Goal: Task Accomplishment & Management: Manage account settings

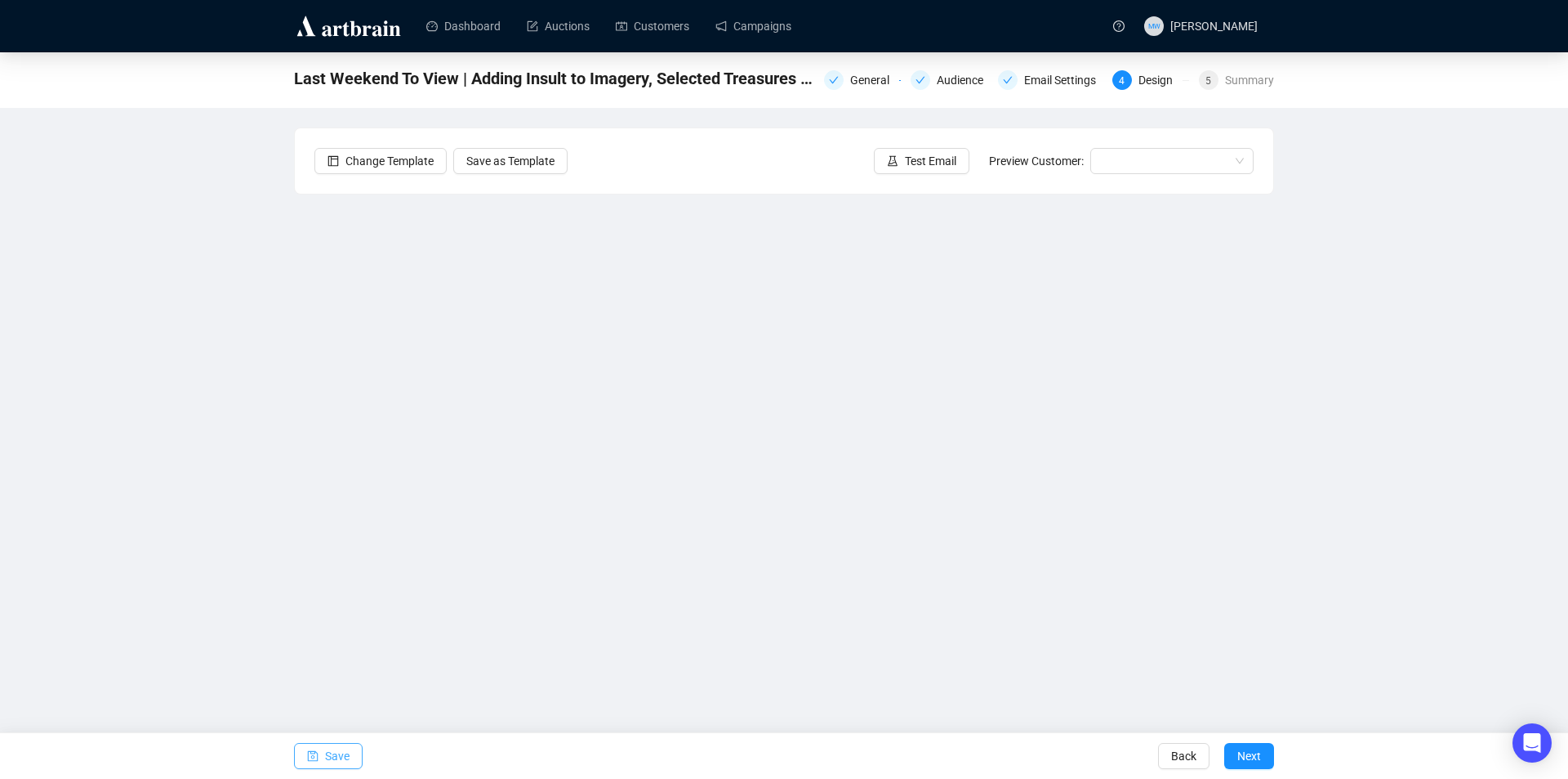
click at [344, 752] on span "Save" at bounding box center [337, 756] width 24 height 46
click at [342, 751] on span "Save" at bounding box center [337, 756] width 24 height 46
click at [330, 758] on span "Save" at bounding box center [337, 756] width 24 height 46
click at [340, 763] on span "Save" at bounding box center [337, 756] width 24 height 46
click at [326, 751] on span "Save" at bounding box center [337, 756] width 24 height 46
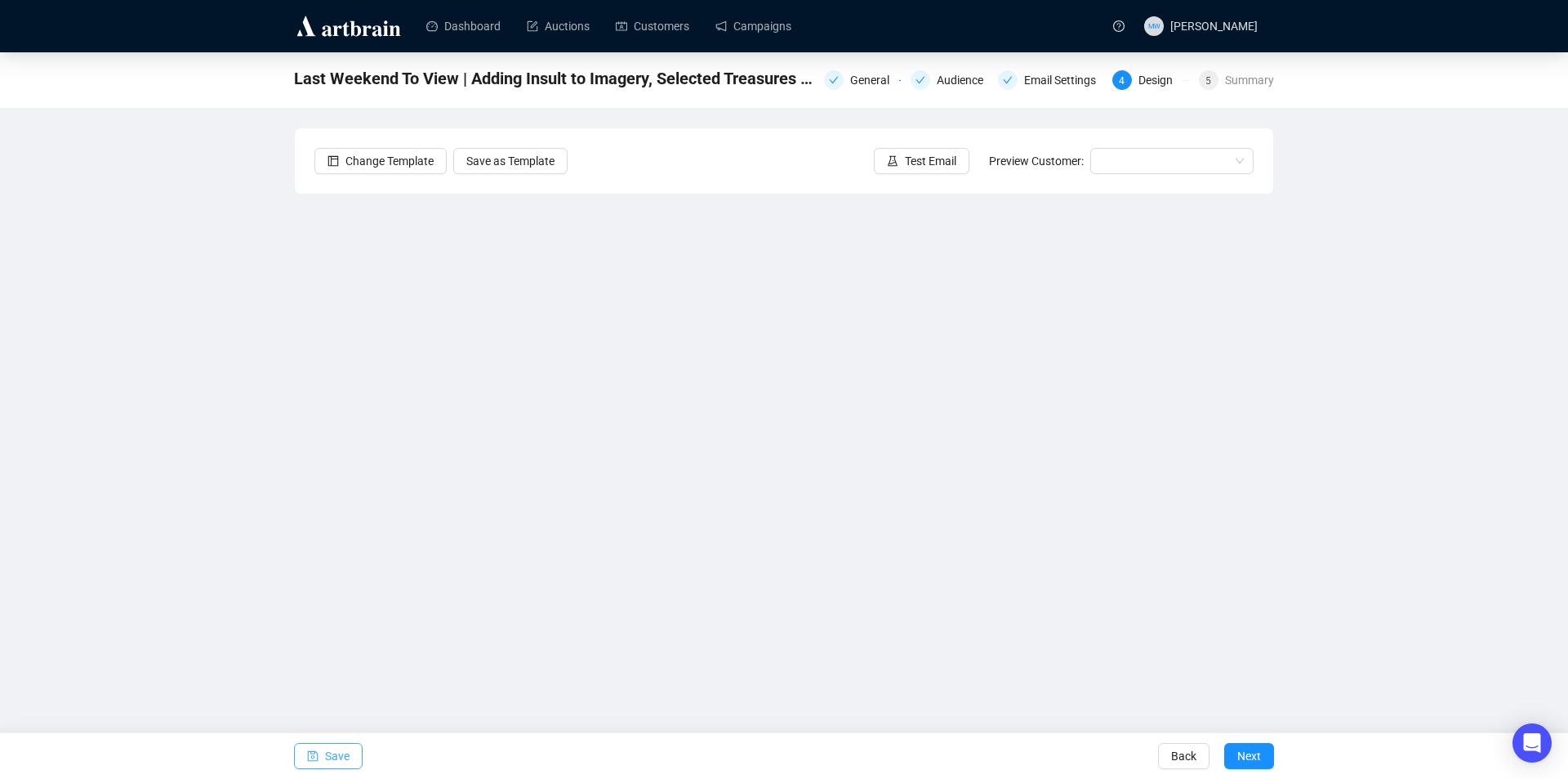
click at [335, 759] on span "Save" at bounding box center [337, 756] width 24 height 46
click at [334, 763] on span "Save" at bounding box center [337, 756] width 24 height 46
click at [343, 760] on span "Save" at bounding box center [337, 756] width 24 height 46
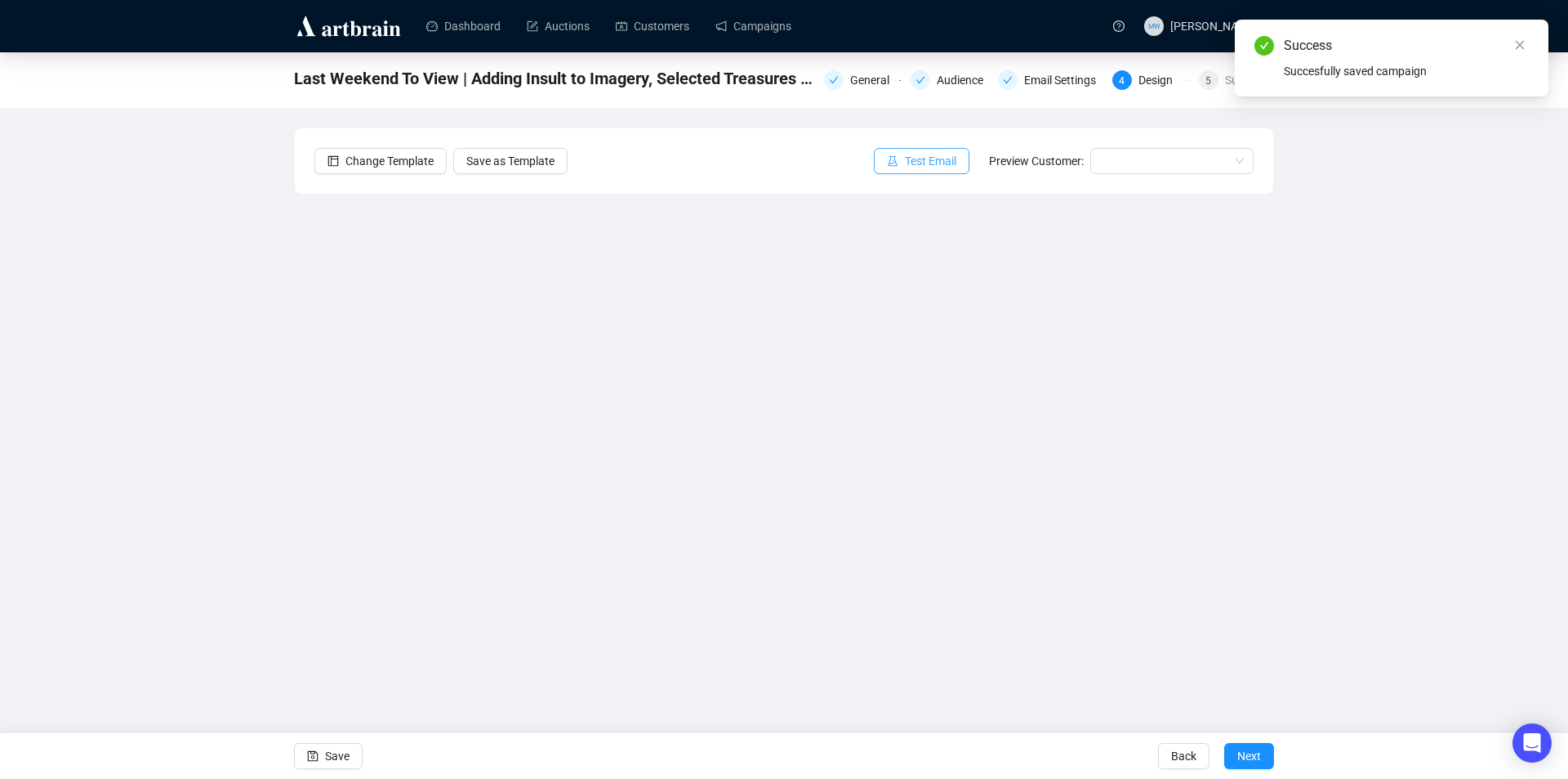
click at [932, 162] on span "Test Email" at bounding box center [931, 160] width 52 height 18
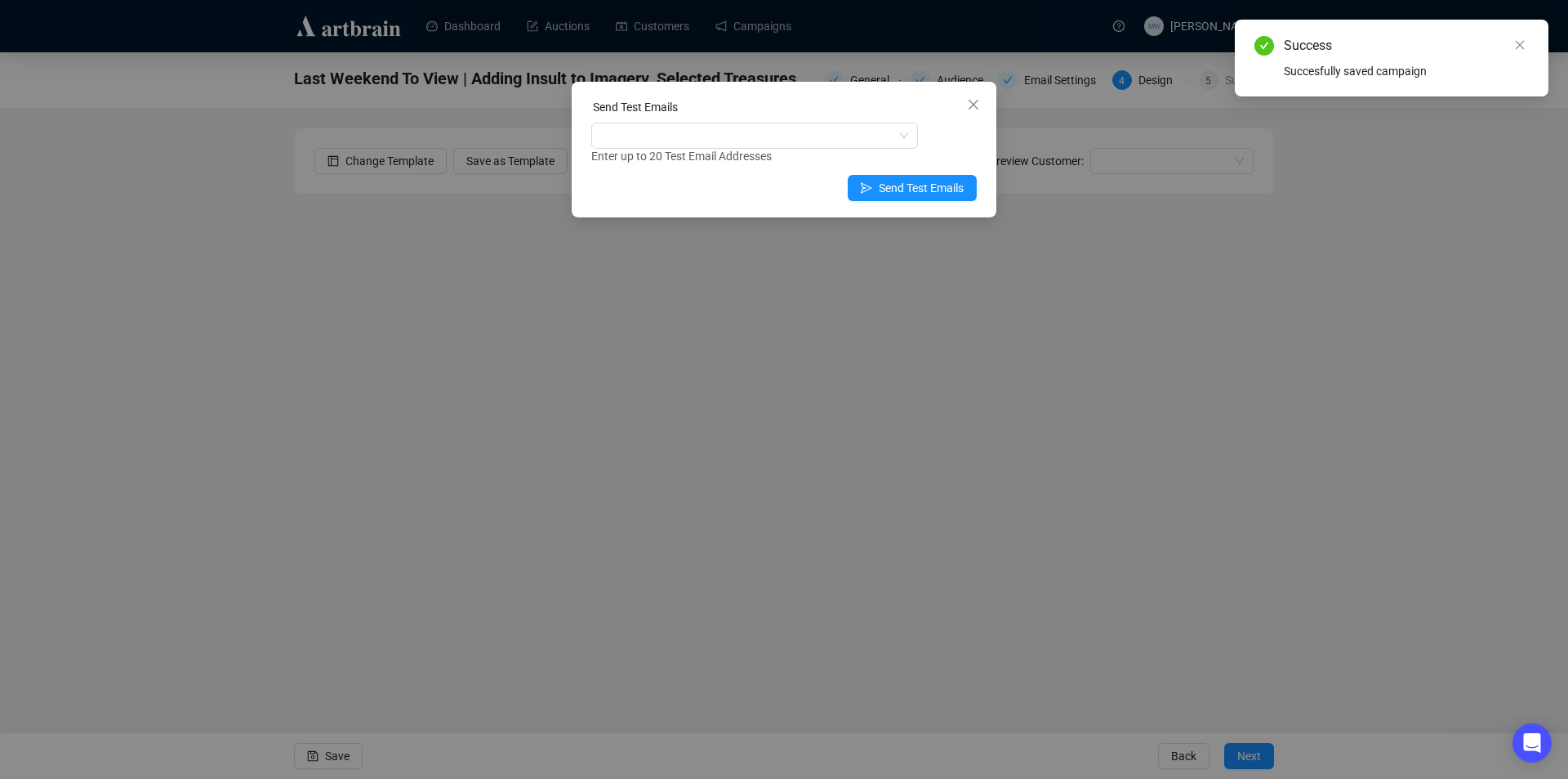
click at [701, 120] on div "Send Test Emails" at bounding box center [784, 110] width 386 height 24
click at [700, 130] on div at bounding box center [745, 135] width 303 height 23
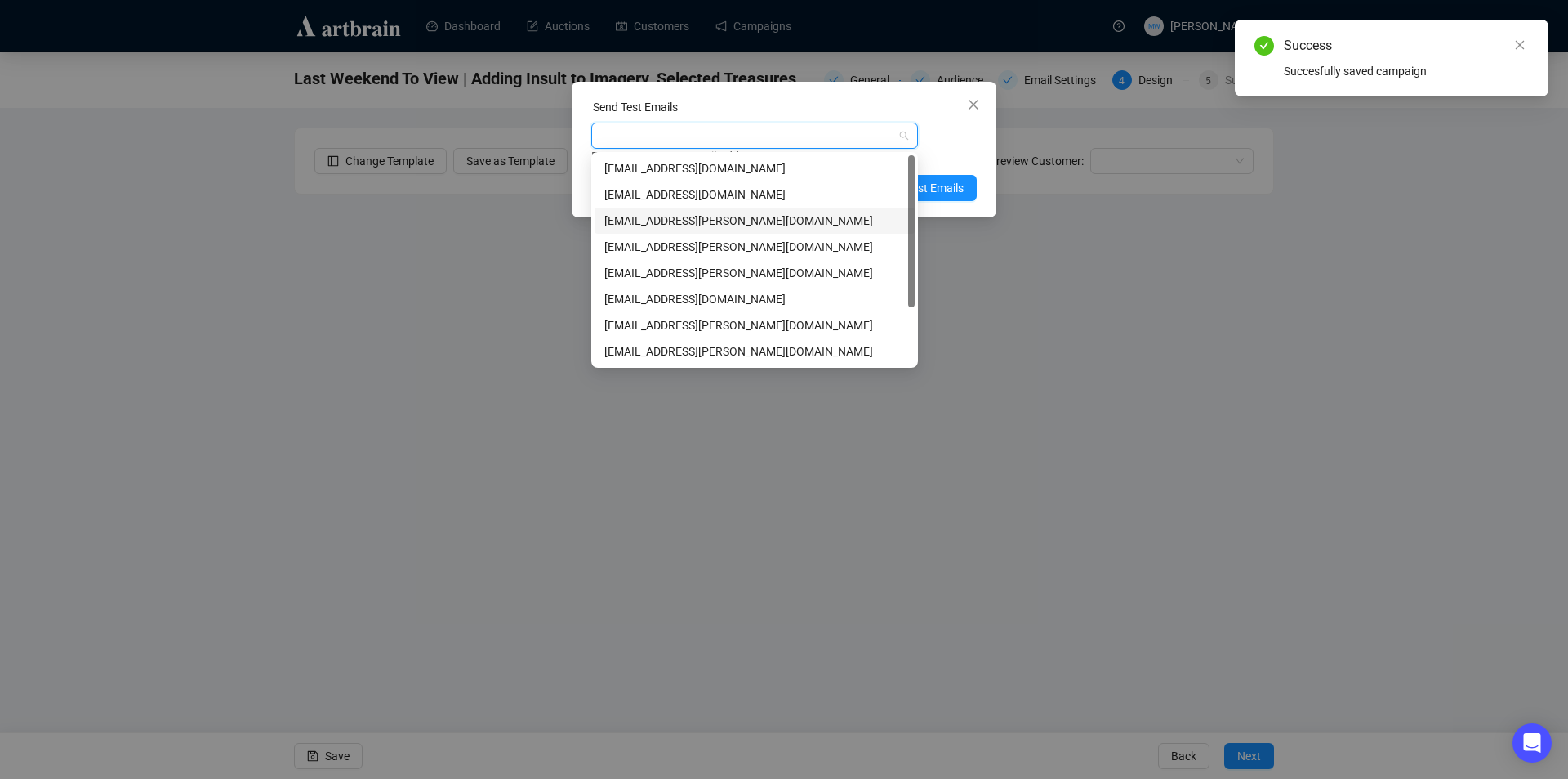
click at [670, 215] on div "[EMAIL_ADDRESS][PERSON_NAME][DOMAIN_NAME]" at bounding box center [755, 220] width 301 height 18
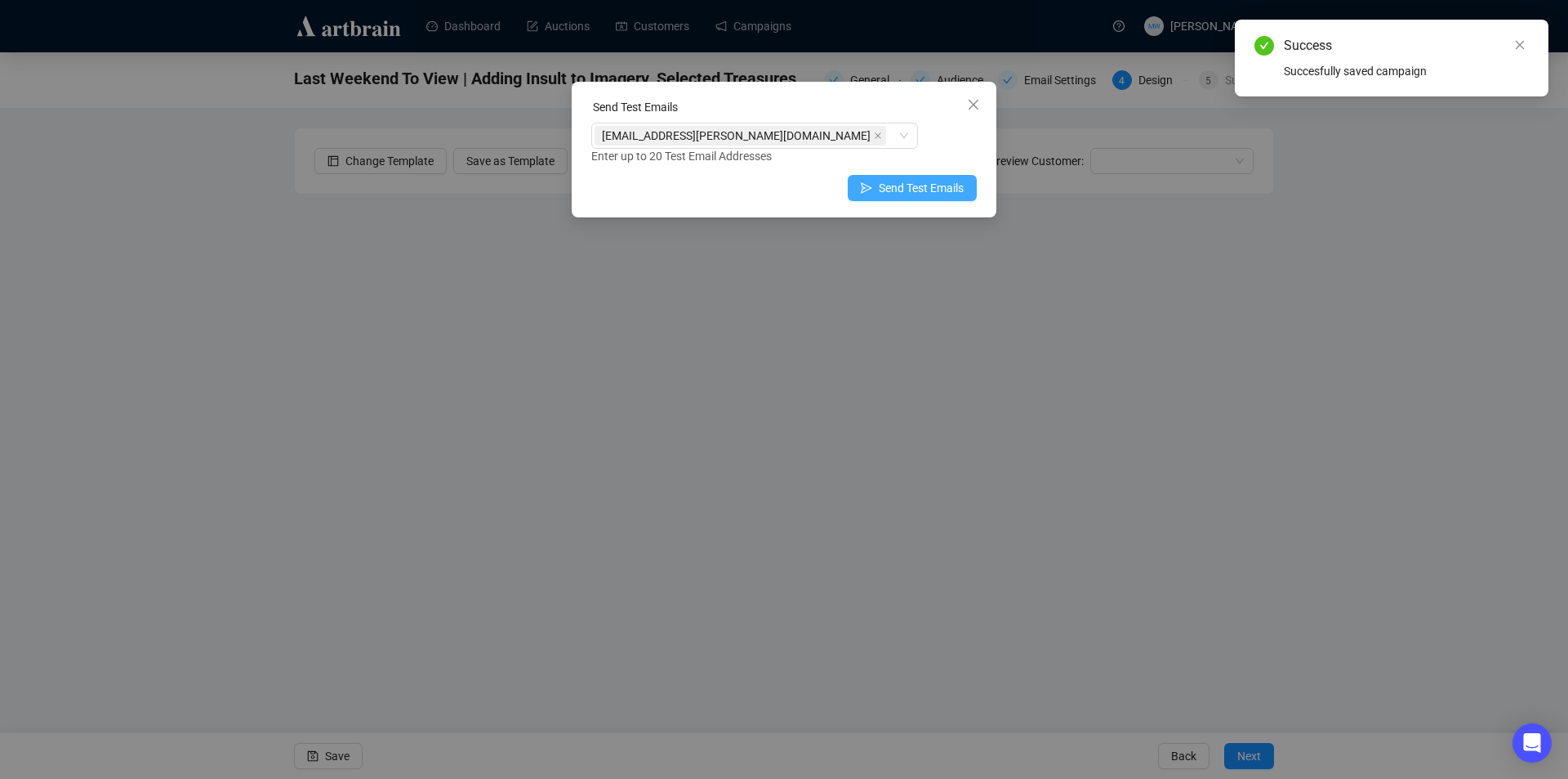
click at [938, 182] on span "Send Test Emails" at bounding box center [921, 187] width 85 height 18
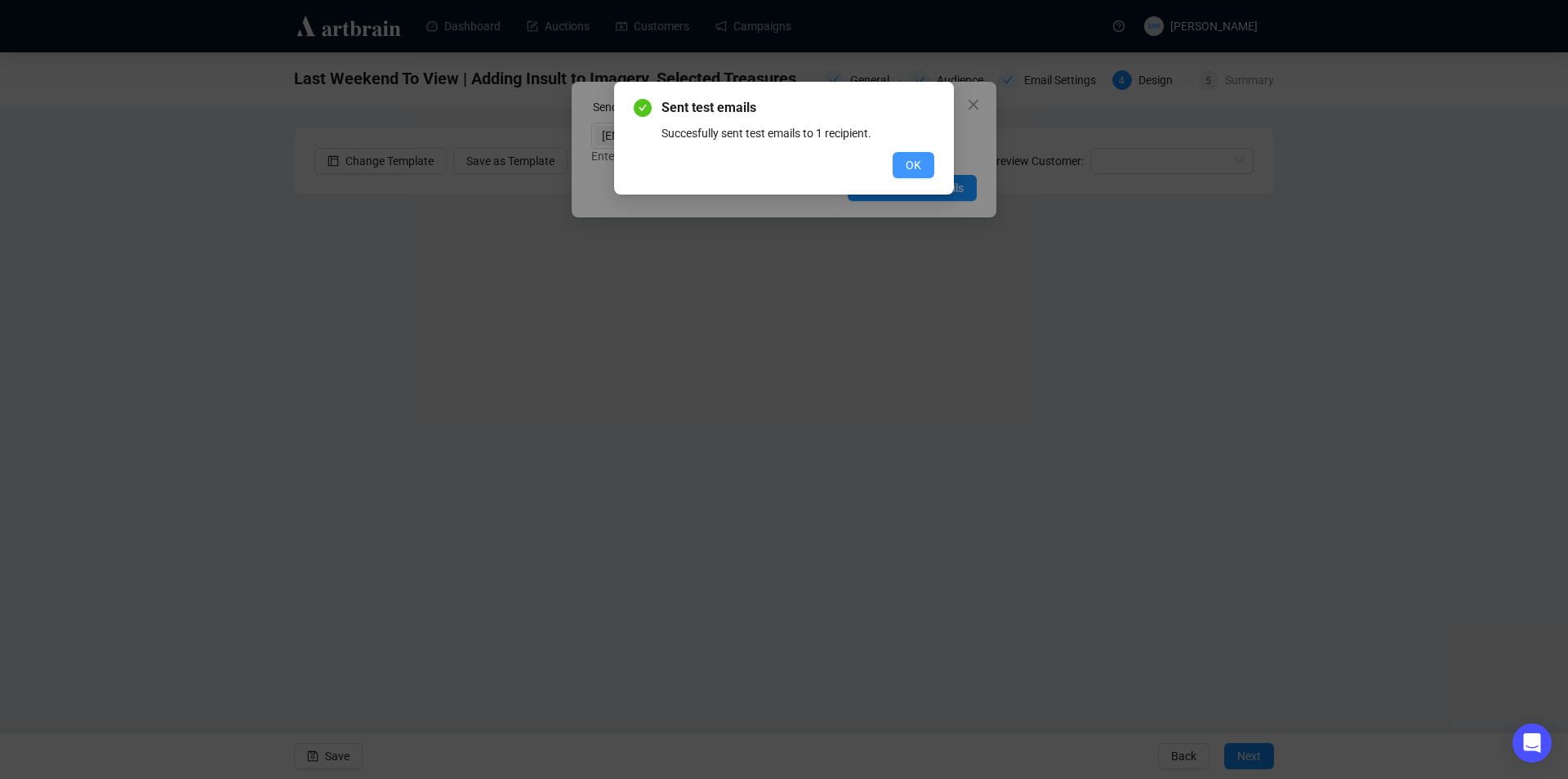
click at [919, 162] on span "OK" at bounding box center [913, 165] width 16 height 18
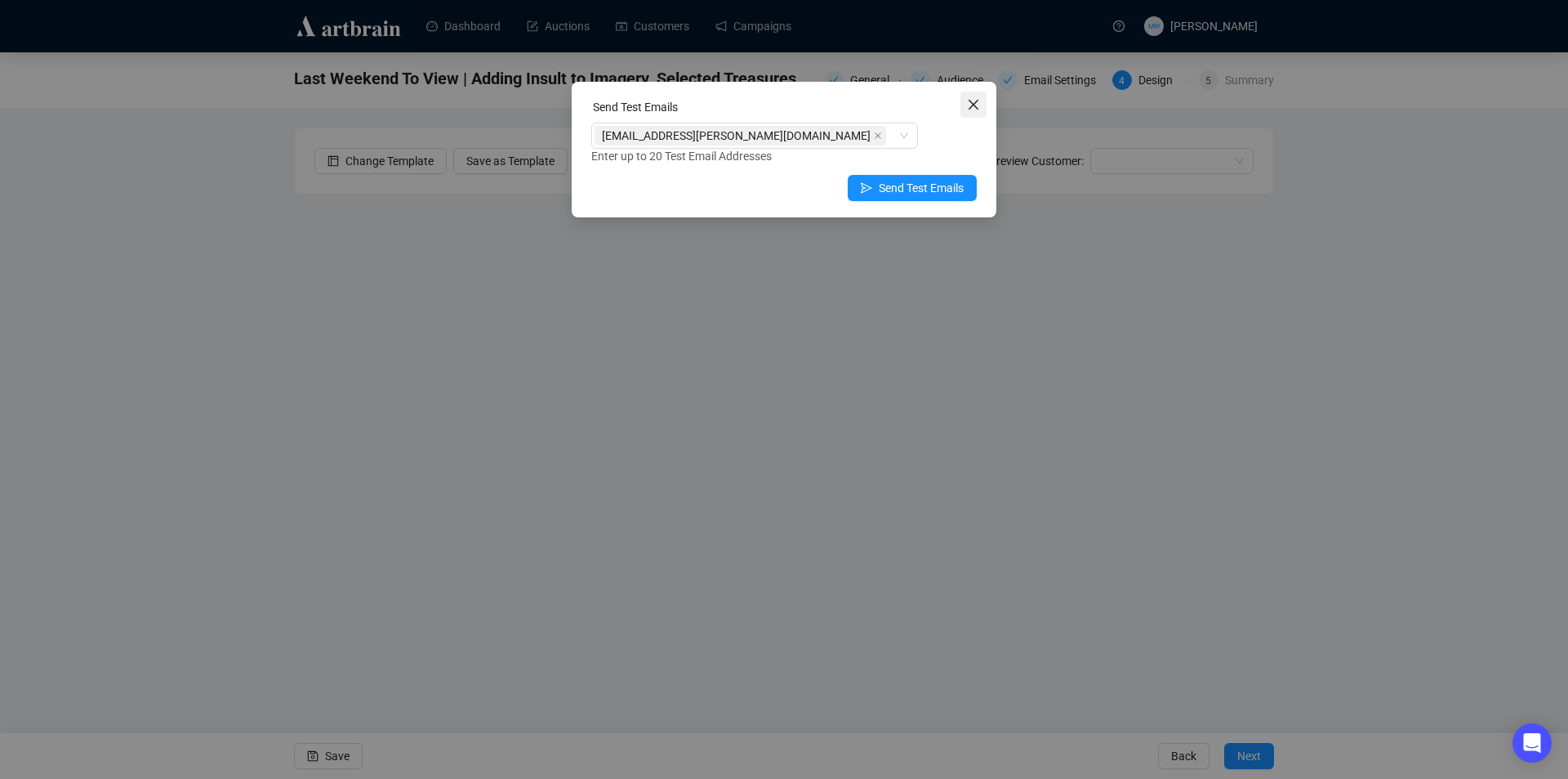
click at [973, 100] on icon "close" at bounding box center [973, 104] width 13 height 13
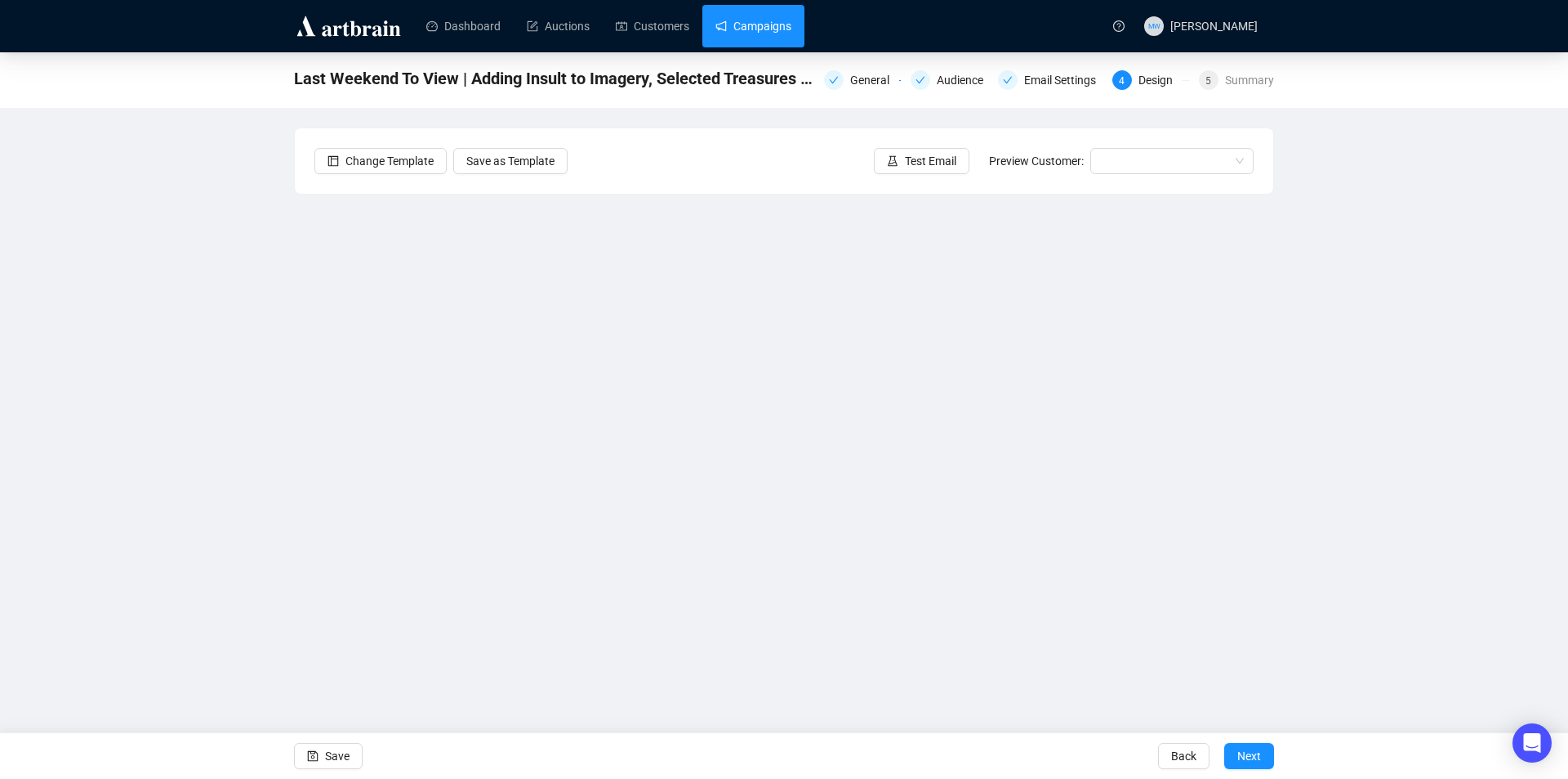
click at [762, 35] on link "Campaigns" at bounding box center [754, 26] width 76 height 42
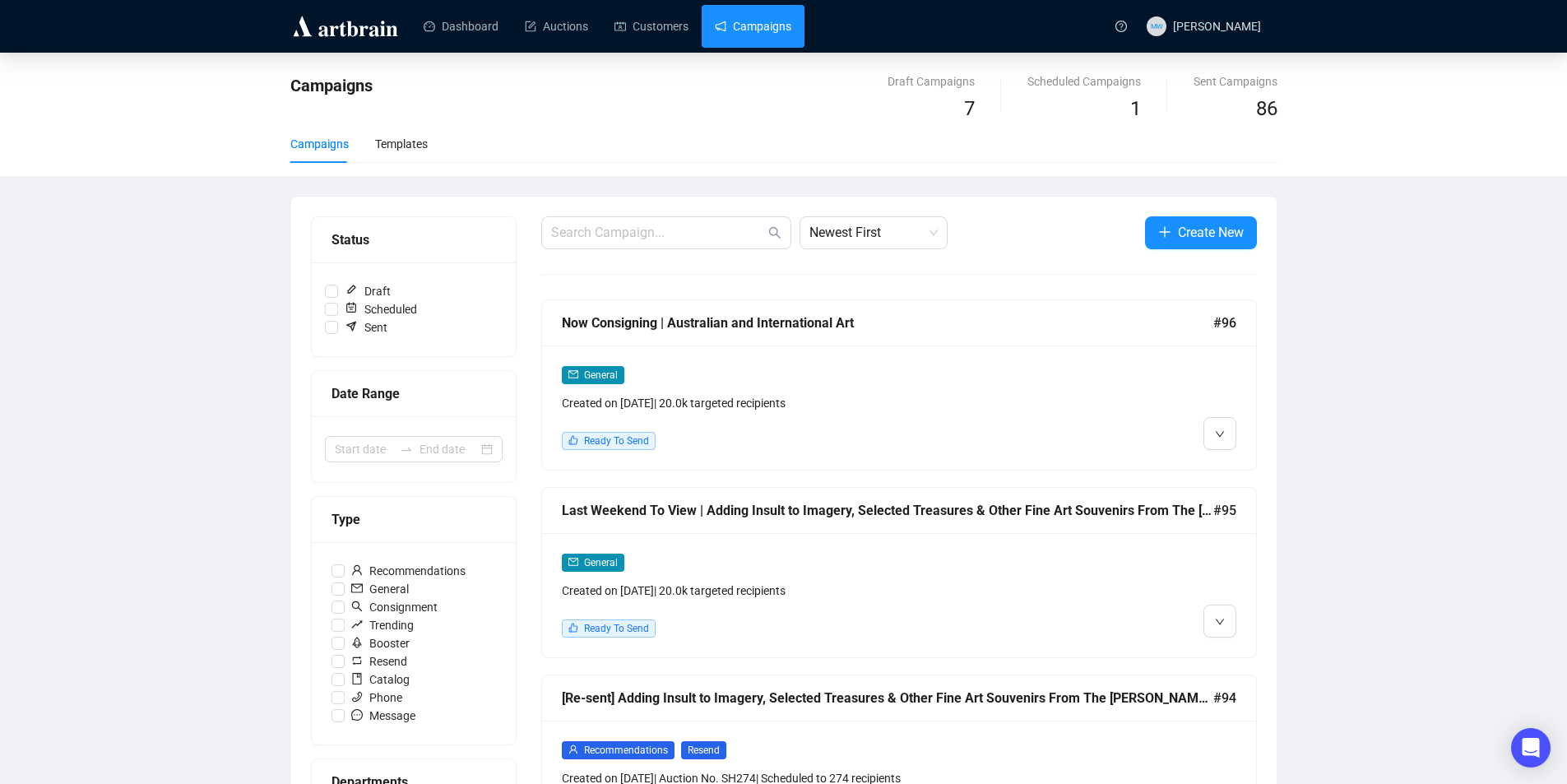
click at [1009, 327] on div "Now Consigning | Australian and International Art" at bounding box center [888, 323] width 651 height 21
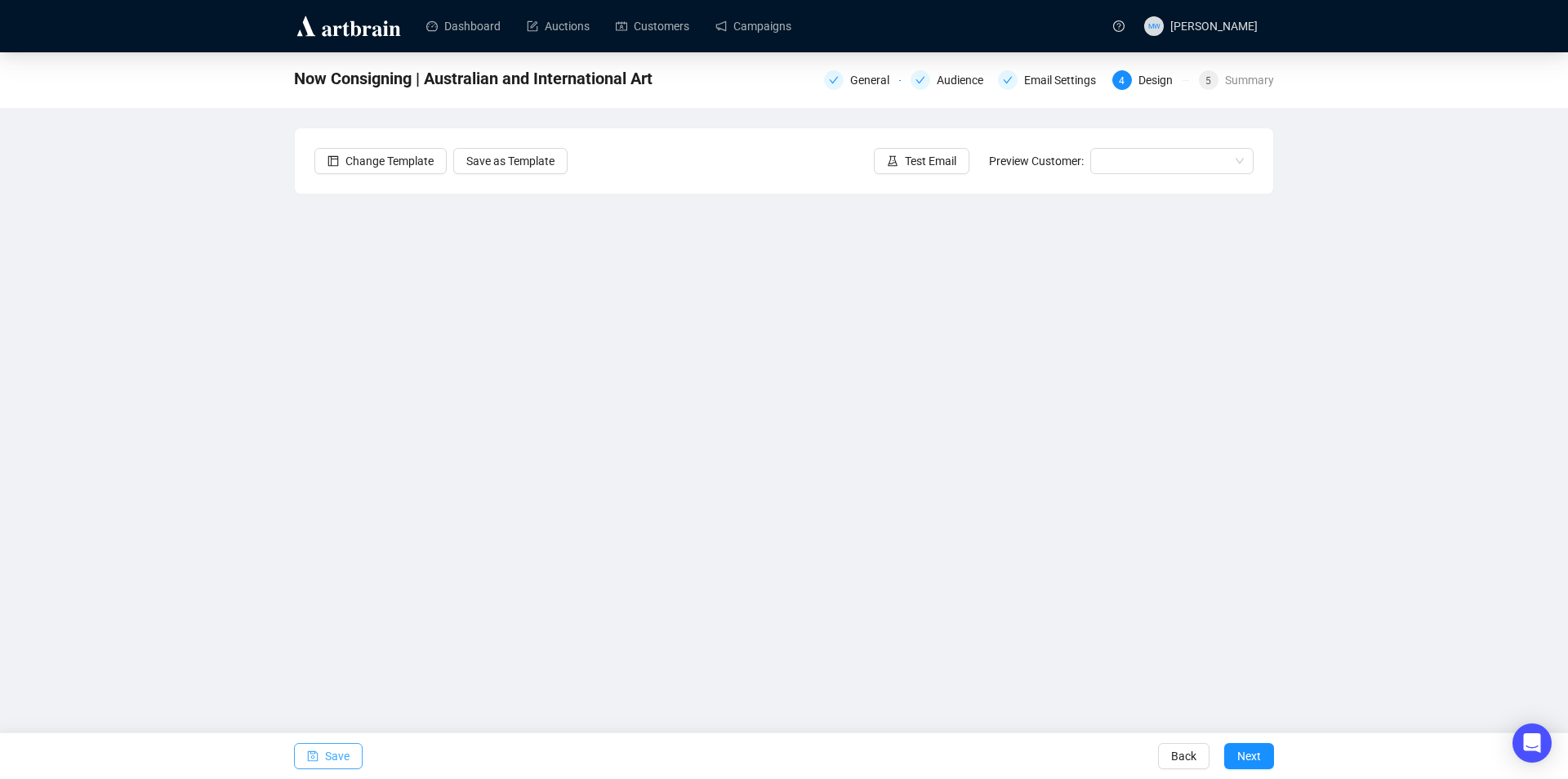
click at [317, 747] on span "button" at bounding box center [312, 756] width 11 height 46
